Goal: Find specific page/section: Find specific page/section

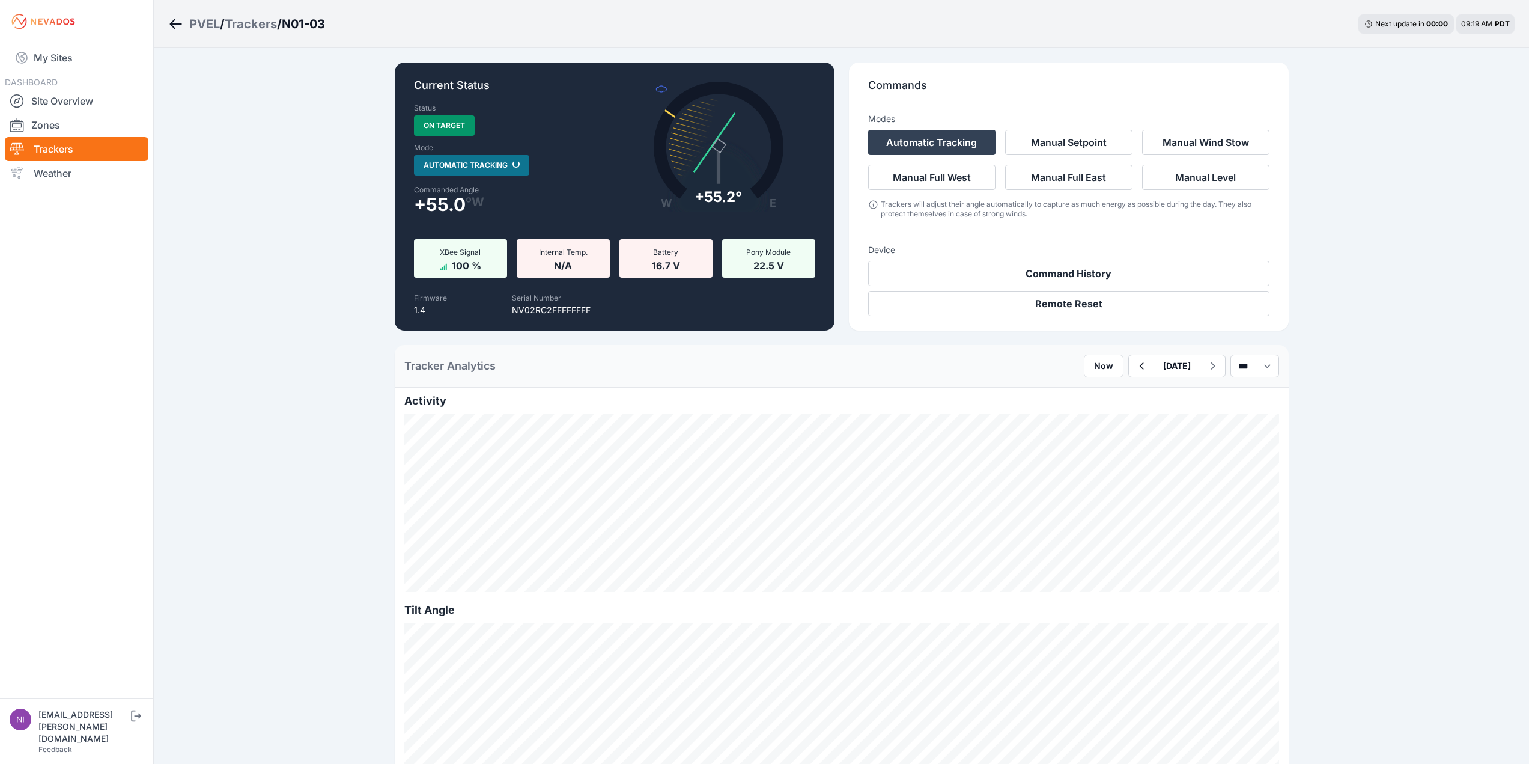
click at [256, 29] on div "Trackers" at bounding box center [251, 24] width 52 height 17
click at [266, 29] on div "Trackers" at bounding box center [251, 24] width 52 height 17
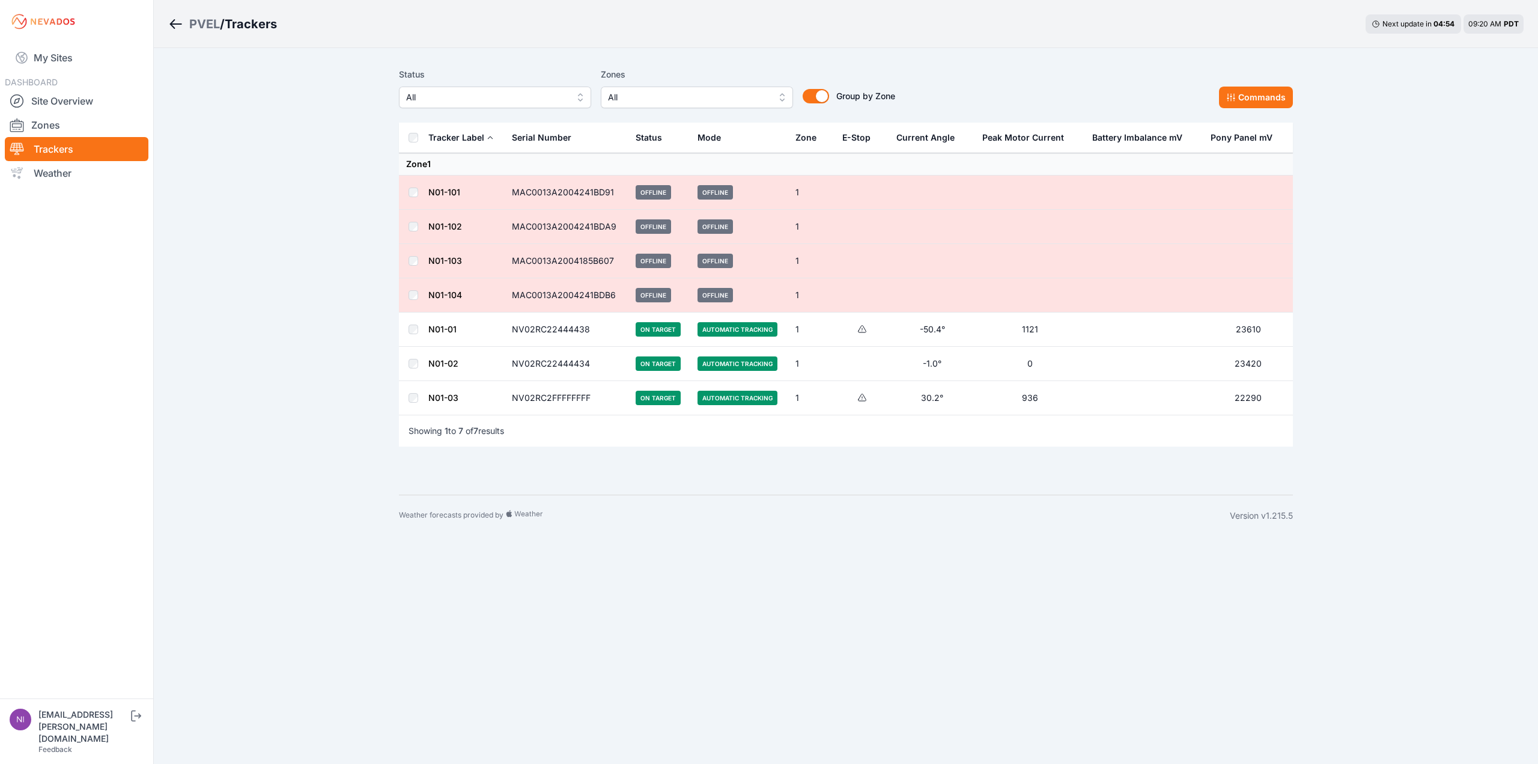
click at [446, 329] on link "N01-01" at bounding box center [442, 329] width 28 height 10
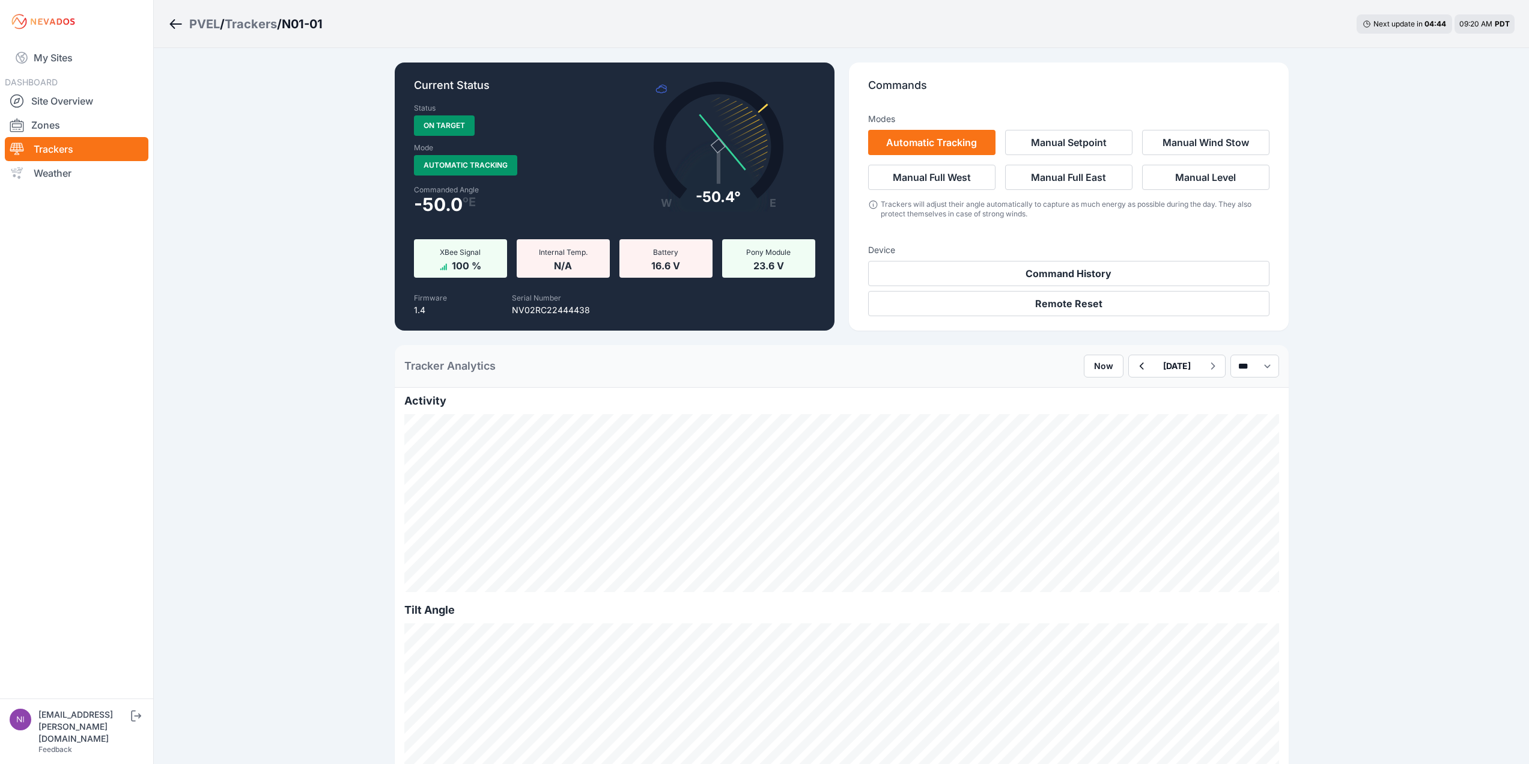
click at [261, 23] on div "Trackers" at bounding box center [251, 24] width 52 height 17
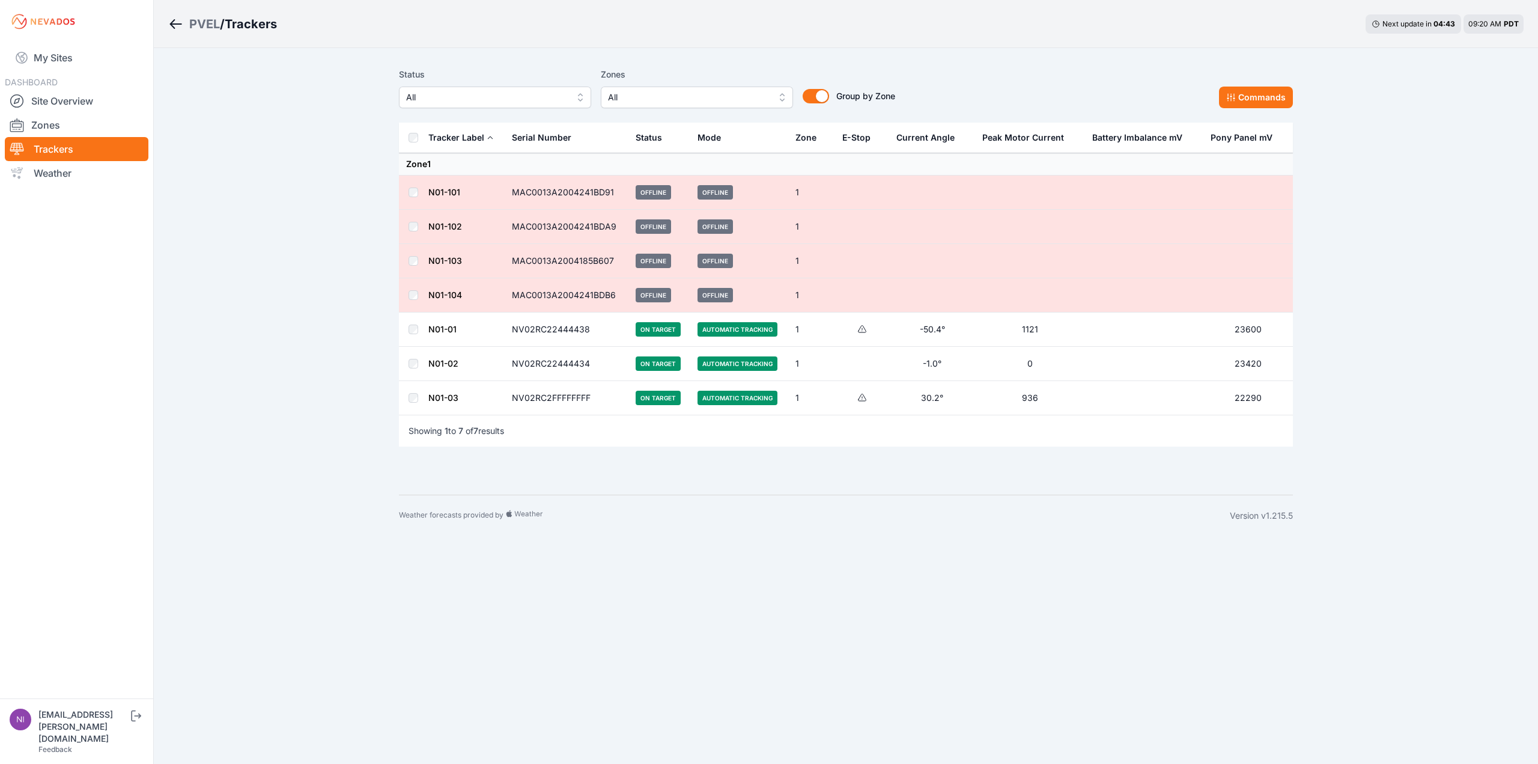
click at [440, 364] on link "N01-02" at bounding box center [443, 363] width 30 height 10
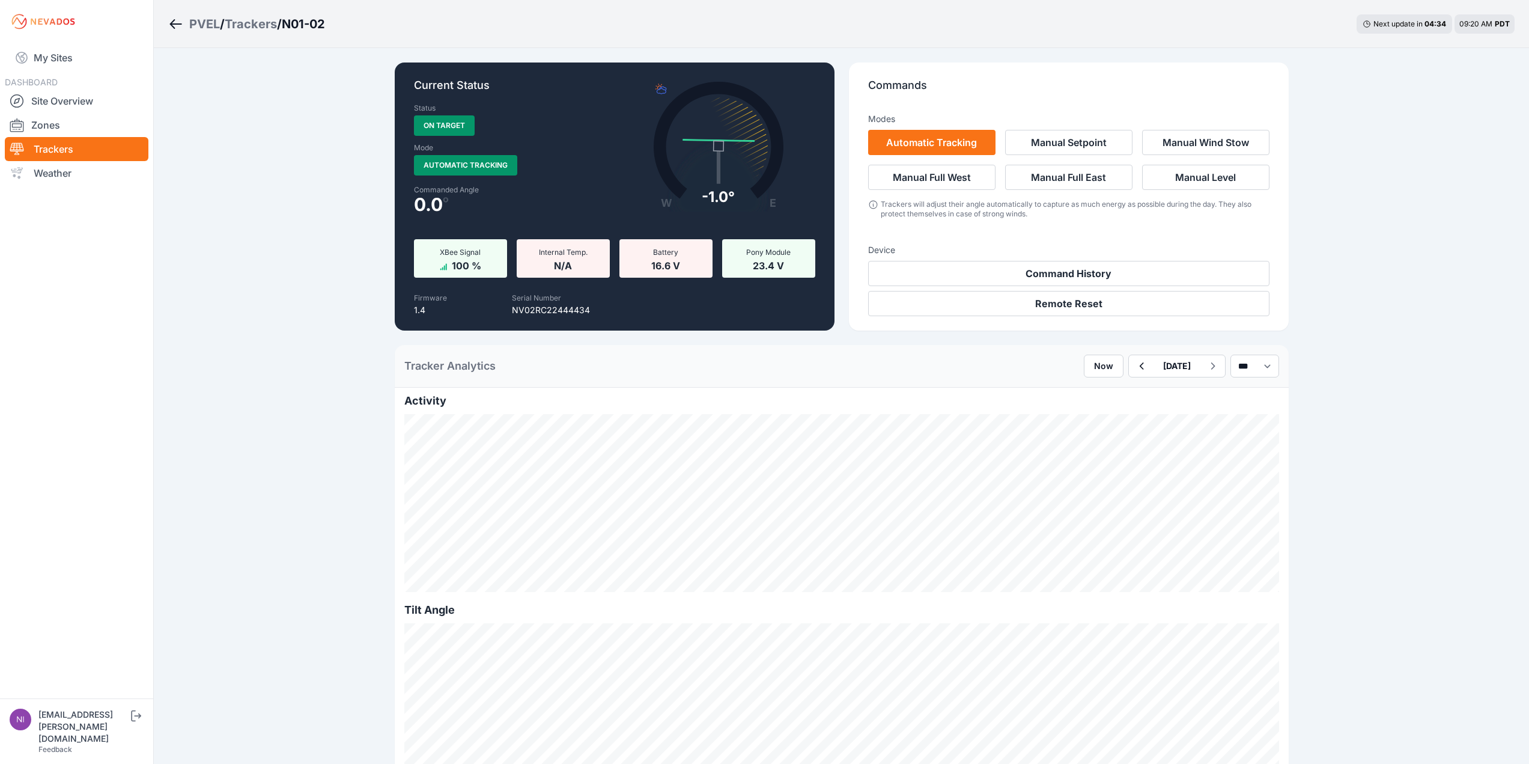
click at [268, 28] on div "Trackers" at bounding box center [251, 24] width 52 height 17
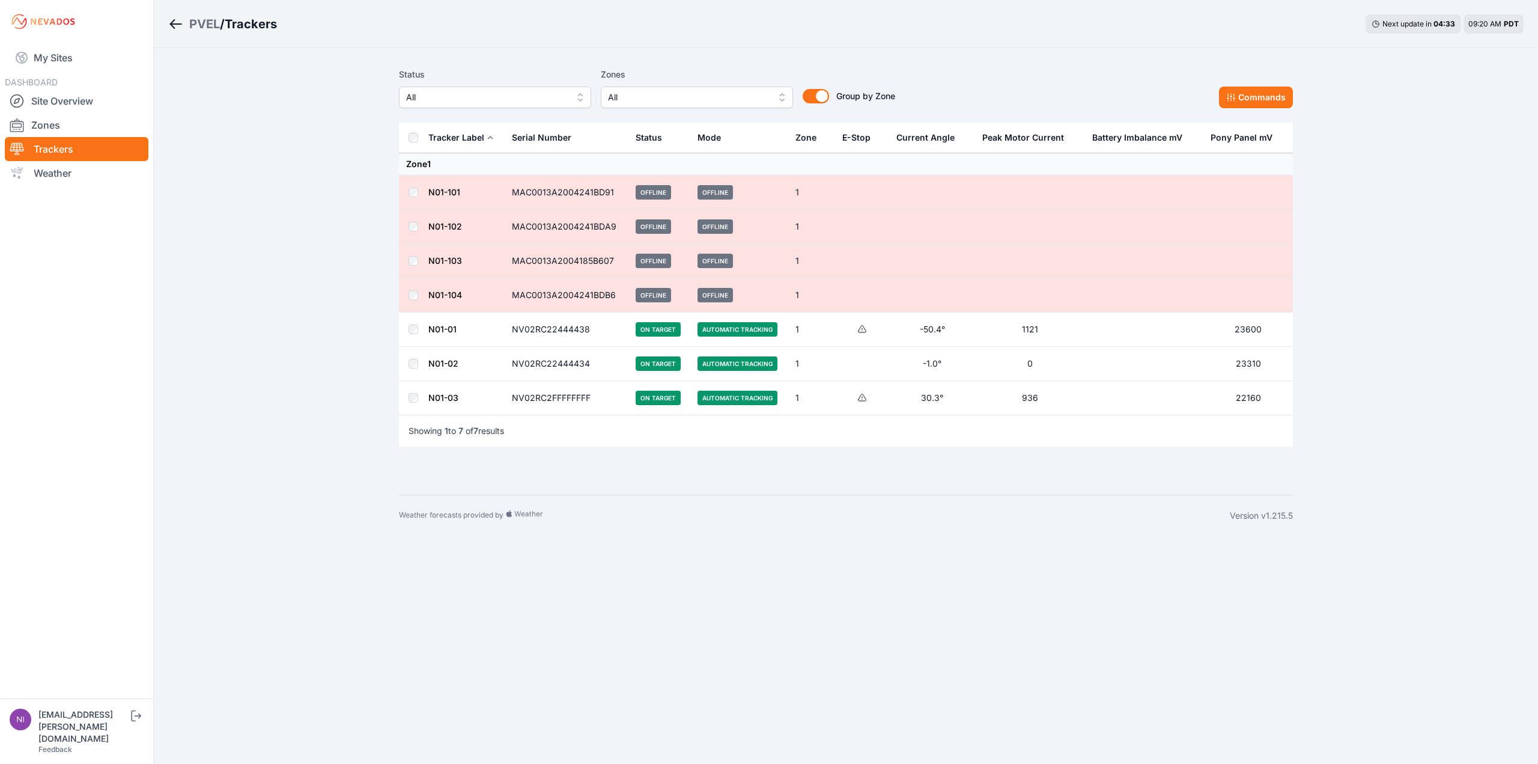
click at [441, 392] on link "N01-03" at bounding box center [443, 397] width 30 height 10
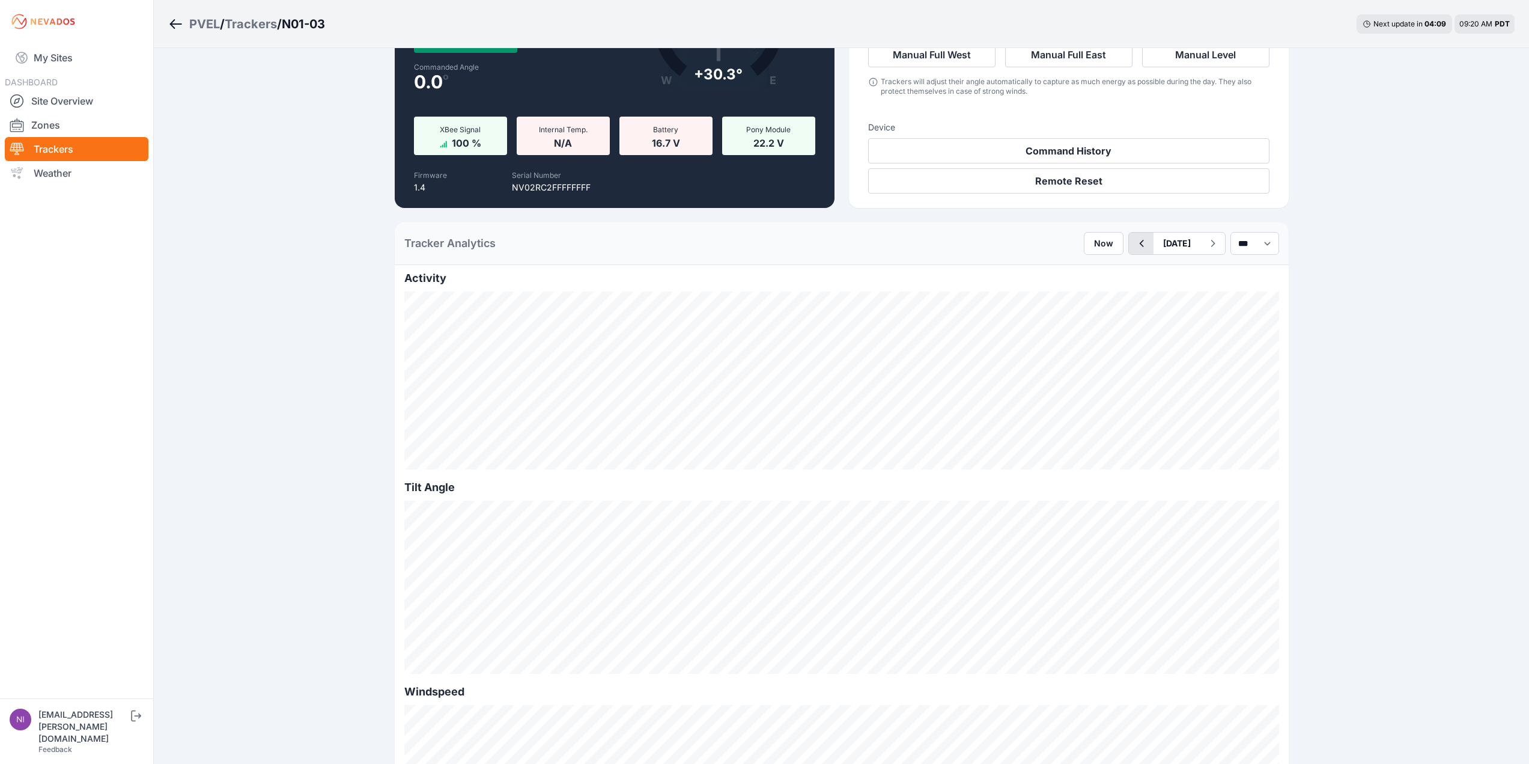
scroll to position [120, 0]
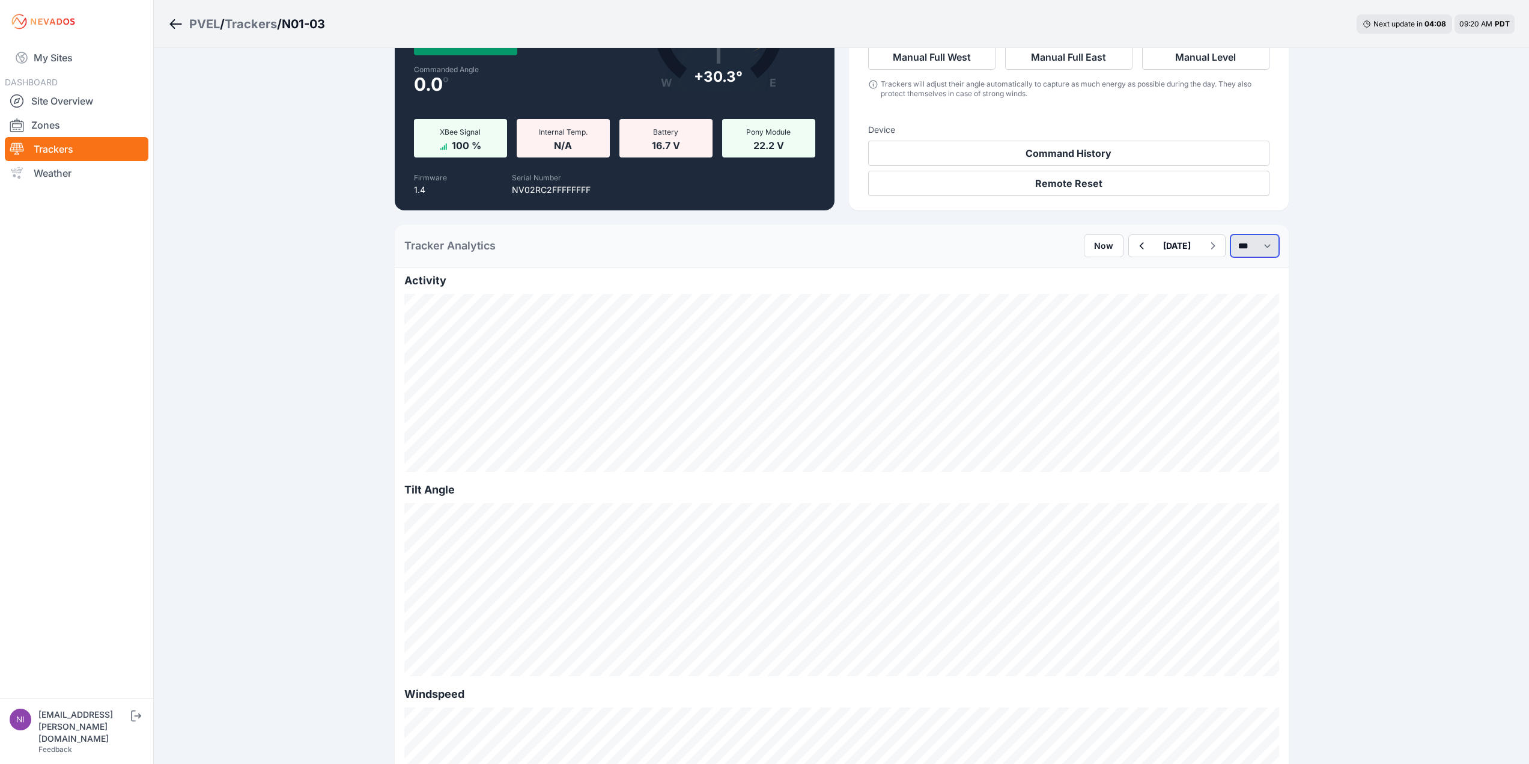
click at [1251, 237] on select "*** **** *****" at bounding box center [1255, 245] width 49 height 23
click at [1134, 245] on icon "button" at bounding box center [1141, 246] width 15 height 14
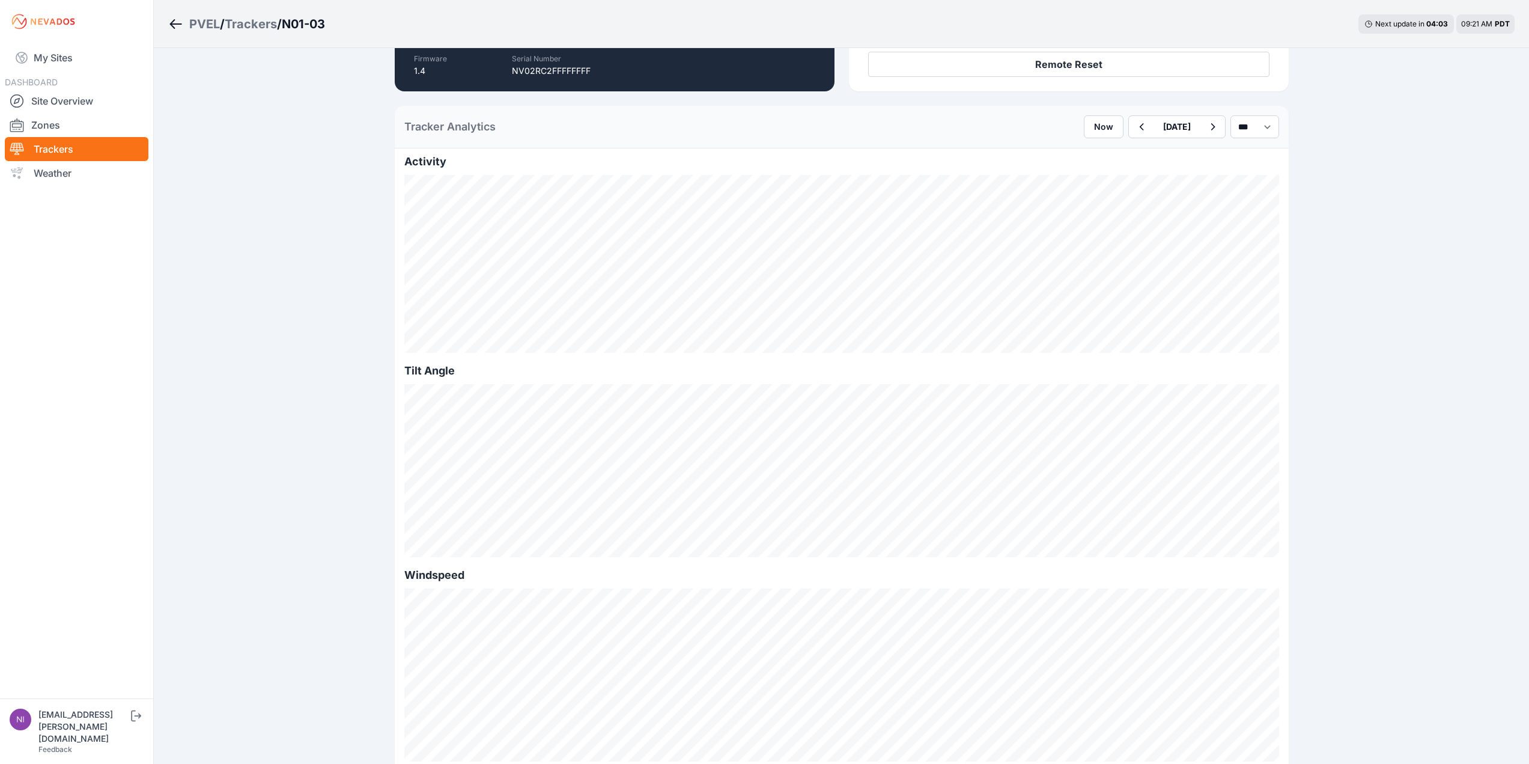
scroll to position [240, 0]
click at [1415, 252] on div "PVEL / Trackers / N01-03 Next update in 03 : 53 09:21 AM PDT Current Status Sta…" at bounding box center [764, 701] width 1529 height 1883
